Goal: Information Seeking & Learning: Learn about a topic

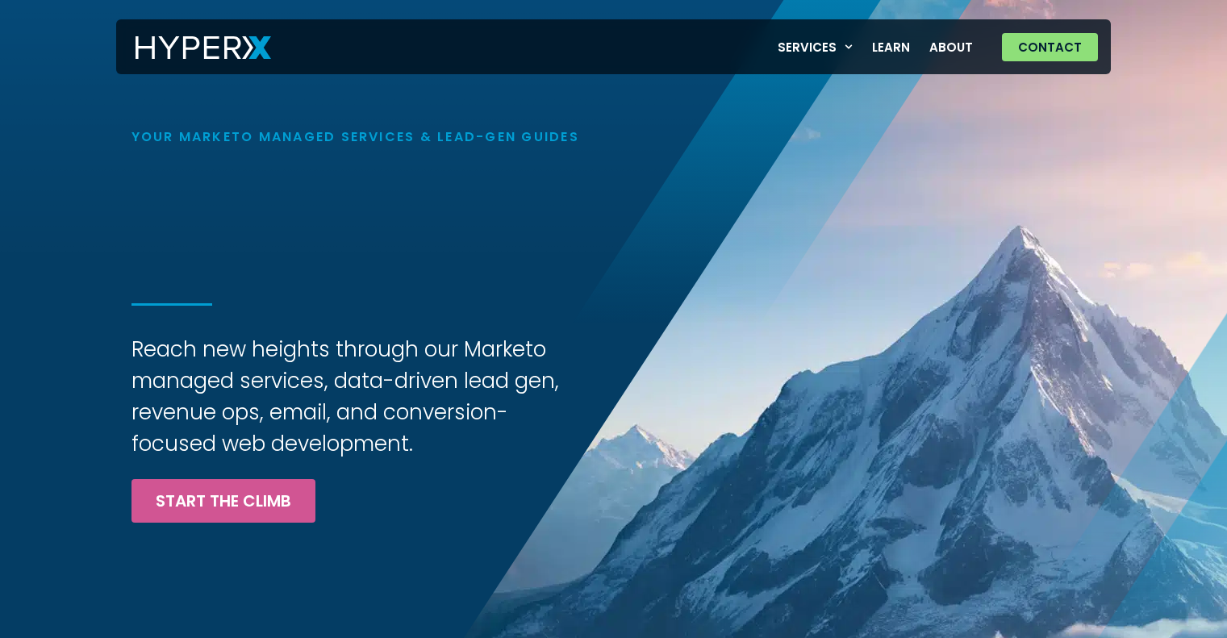
click at [353, 385] on h3 "Reach new heights through our Marketo managed services, data-driven lead gen, r…" at bounding box center [359, 397] width 457 height 126
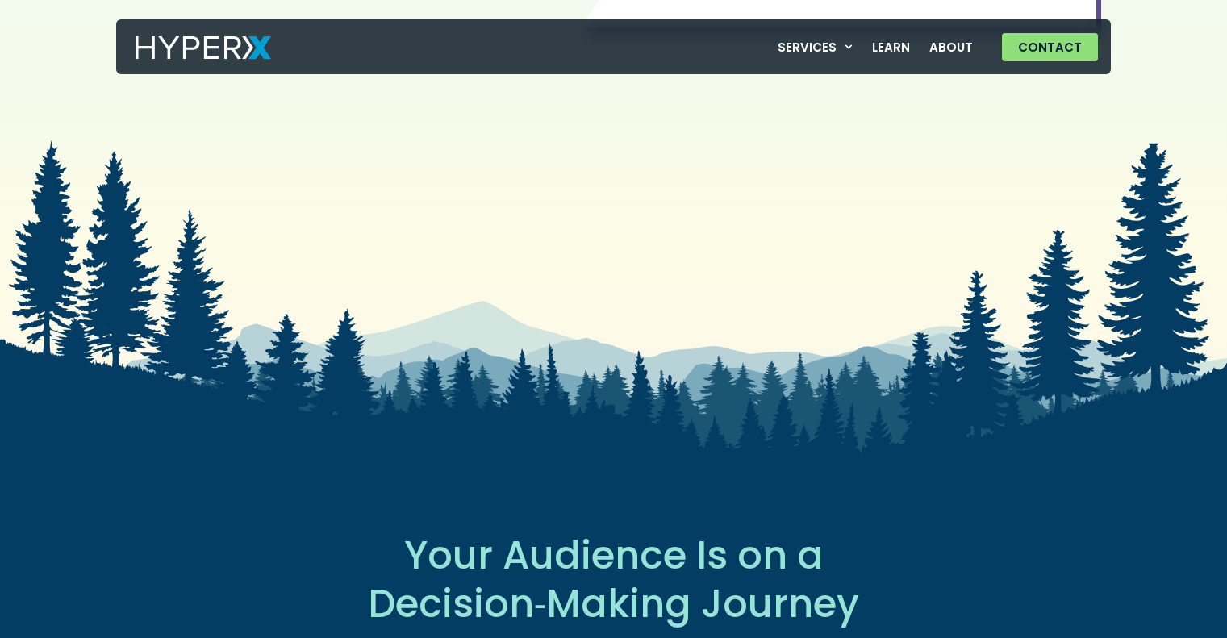
scroll to position [2185, 0]
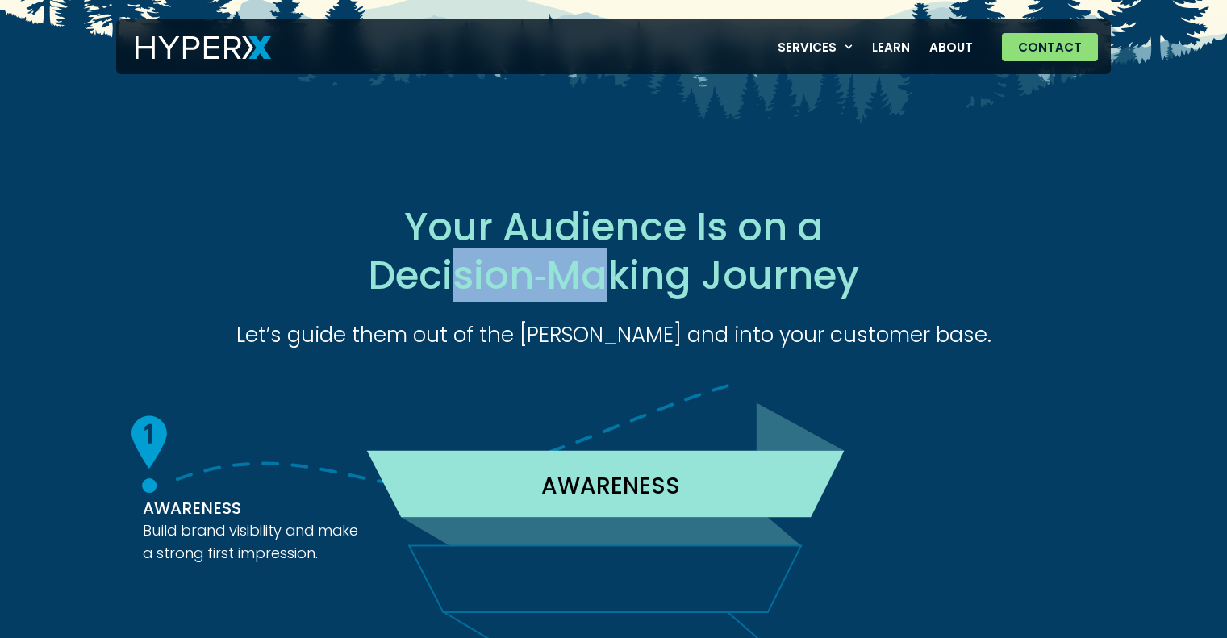
drag, startPoint x: 449, startPoint y: 274, endPoint x: 620, endPoint y: 282, distance: 170.4
click at [620, 282] on h2 "Your Audience Is on a Decision‑Making Journey" at bounding box center [613, 251] width 607 height 97
click at [719, 313] on div "Your Audience Is on a Decision‑Making Journey Let’s guide them out of the [PERS…" at bounding box center [614, 277] width 926 height 148
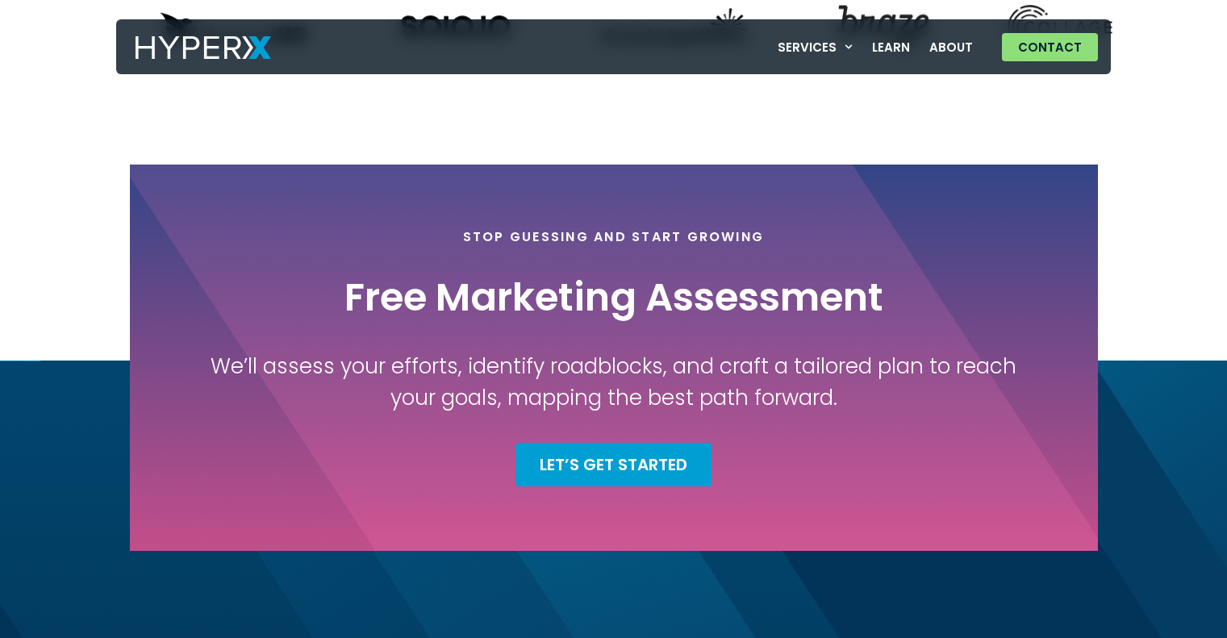
scroll to position [5923, 0]
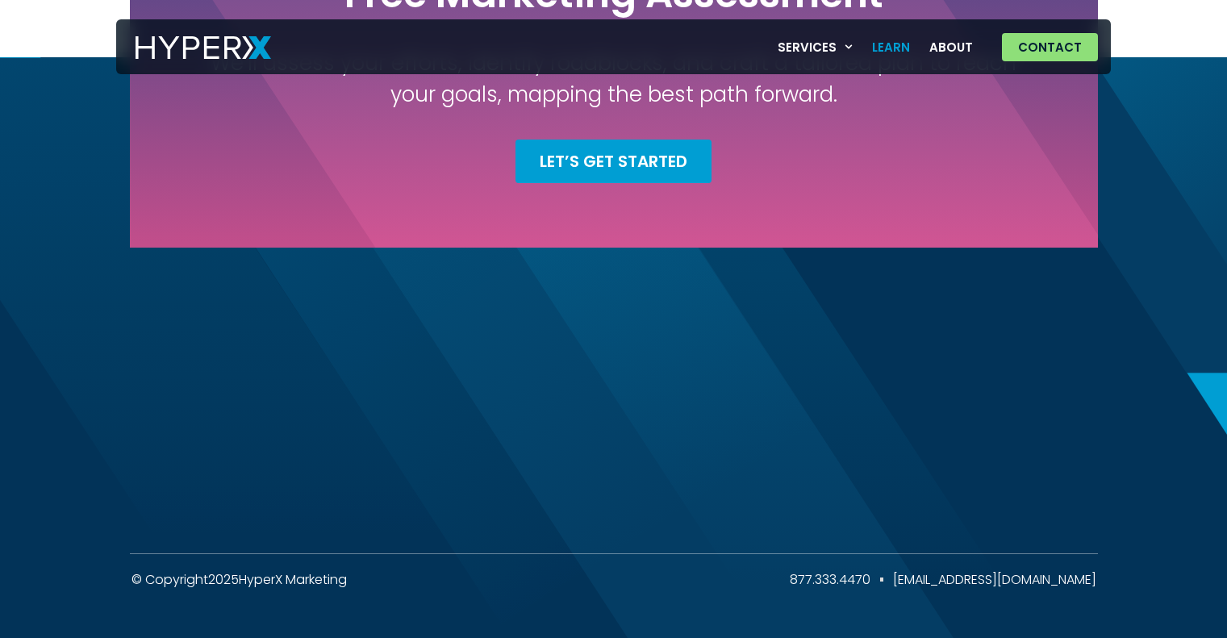
click at [897, 51] on link "Learn" at bounding box center [890, 47] width 57 height 33
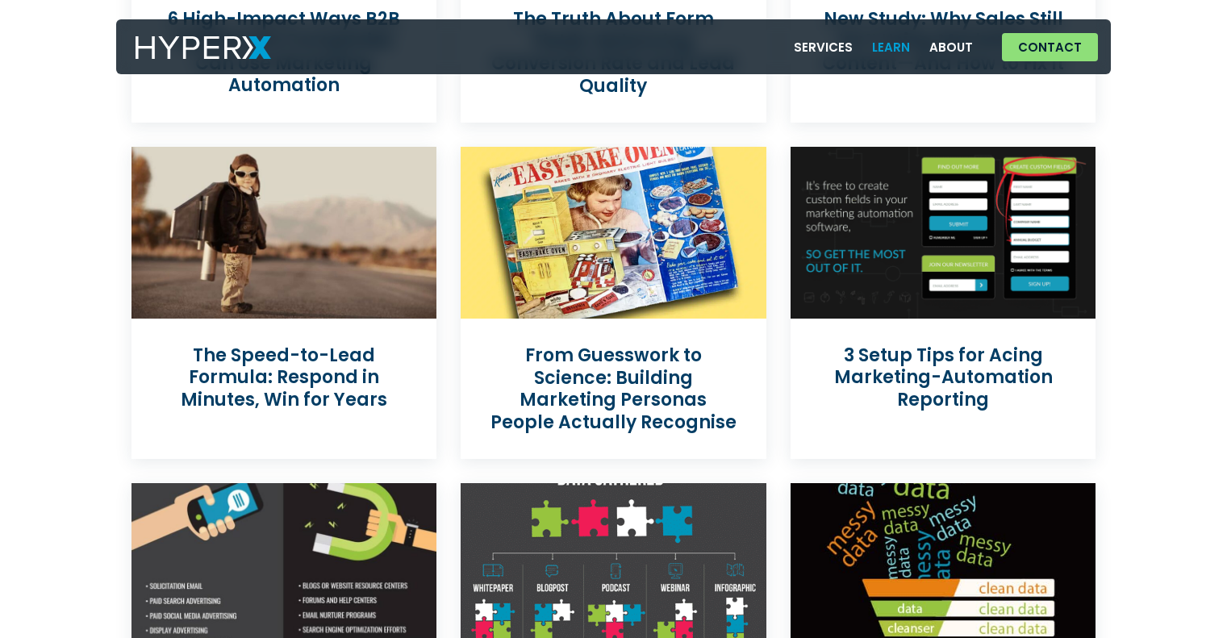
scroll to position [661, 0]
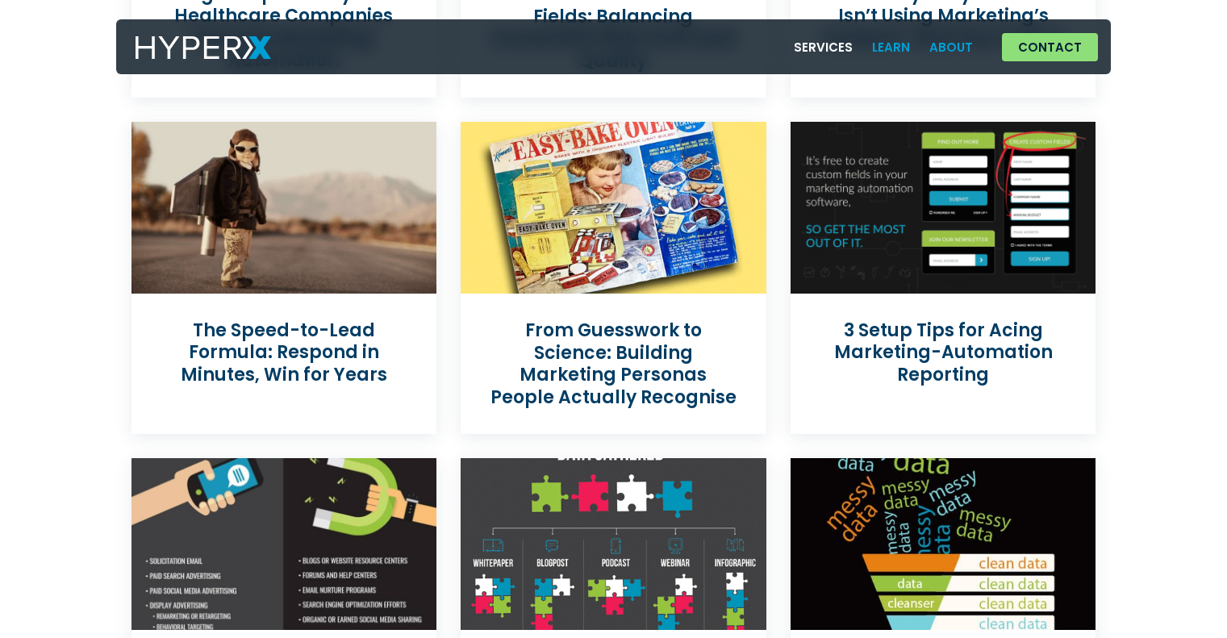
click at [953, 50] on link "About" at bounding box center [951, 47] width 63 height 33
